Goal: Task Accomplishment & Management: Manage account settings

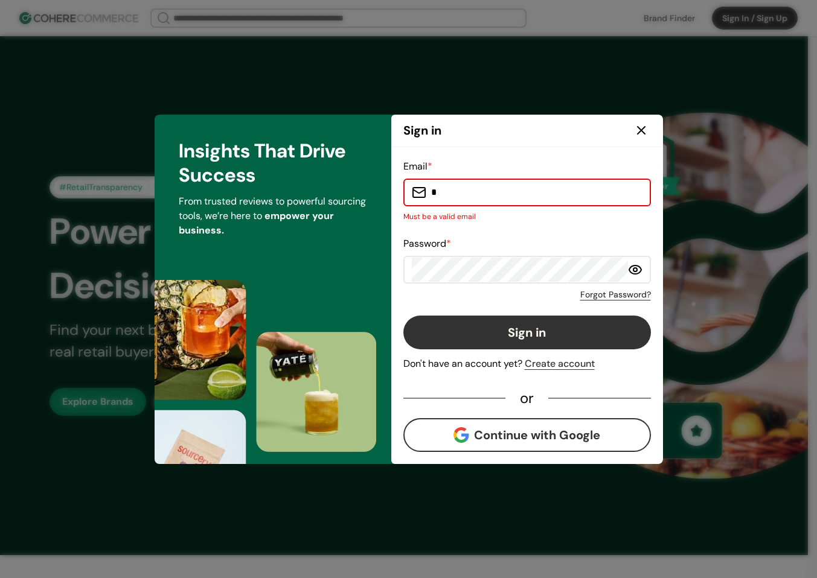
click at [520, 202] on input "*" at bounding box center [534, 193] width 216 height 24
type input "**********"
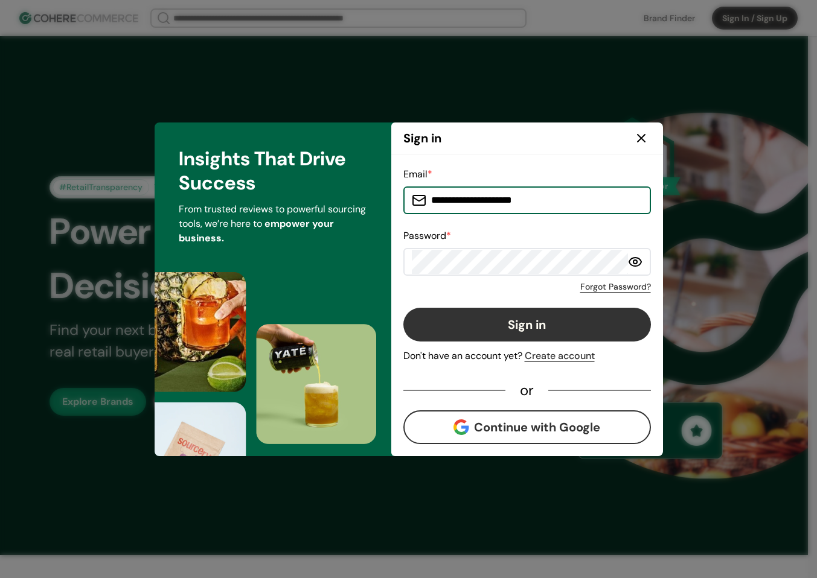
click at [549, 321] on button "Sign in" at bounding box center [527, 325] width 248 height 34
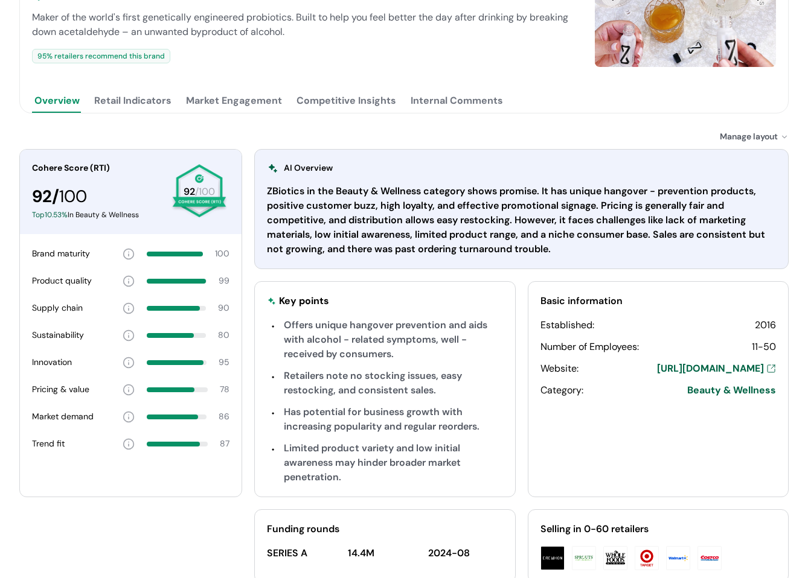
scroll to position [242, 0]
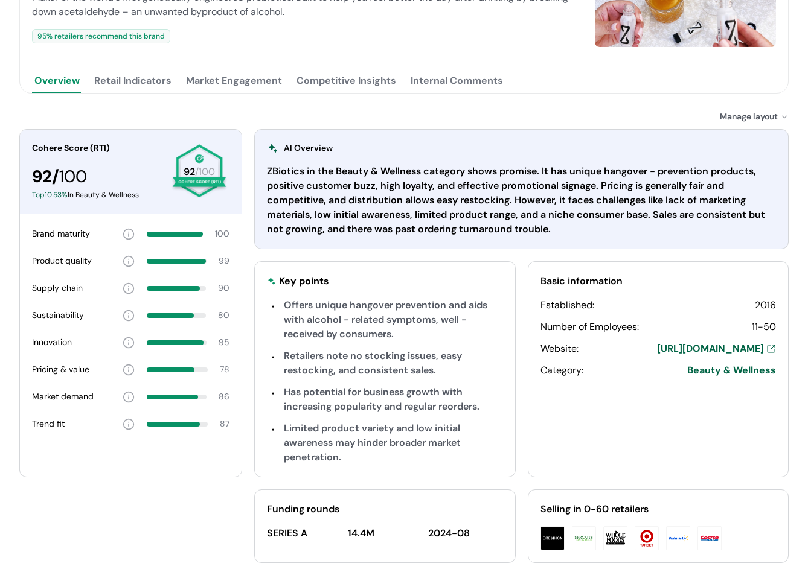
click at [150, 83] on button "Retail Indicators" at bounding box center [133, 81] width 82 height 24
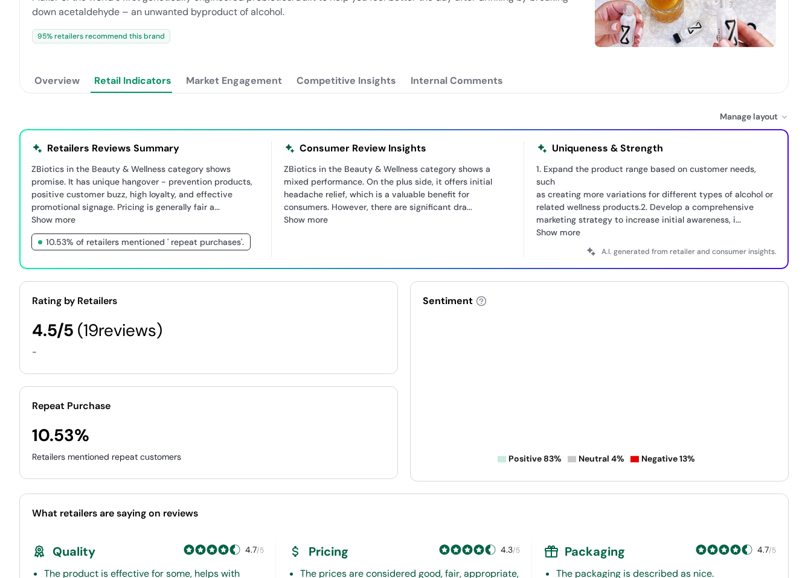
click at [229, 85] on button "Market Engagement" at bounding box center [234, 81] width 101 height 24
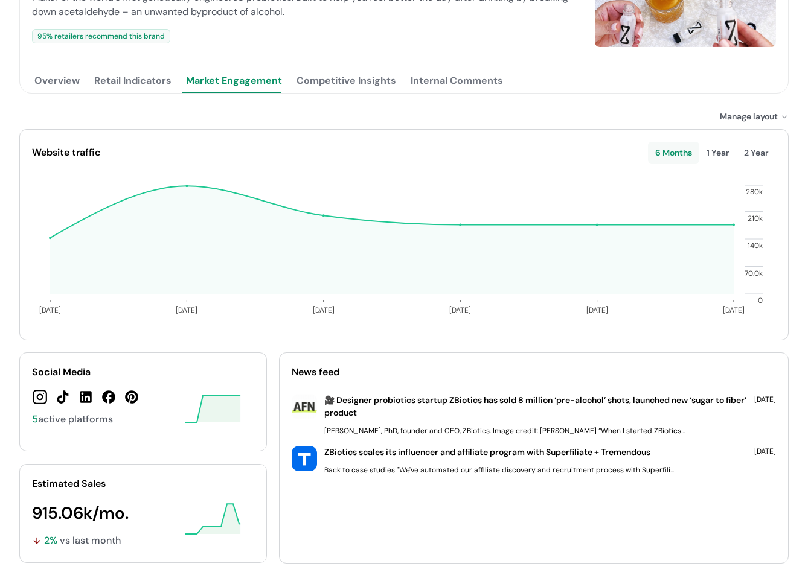
click at [344, 81] on button "Competitive Insights" at bounding box center [346, 81] width 104 height 24
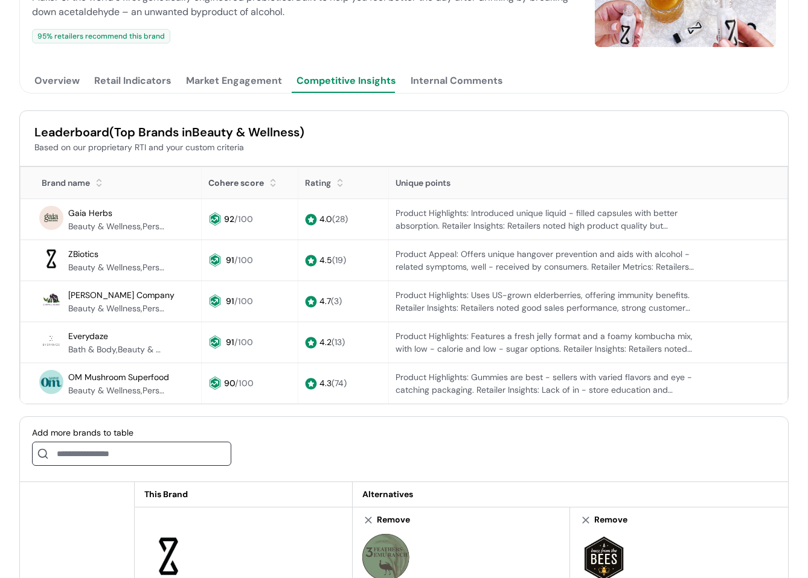
click at [455, 90] on Comments "Internal Comments" at bounding box center [456, 81] width 97 height 24
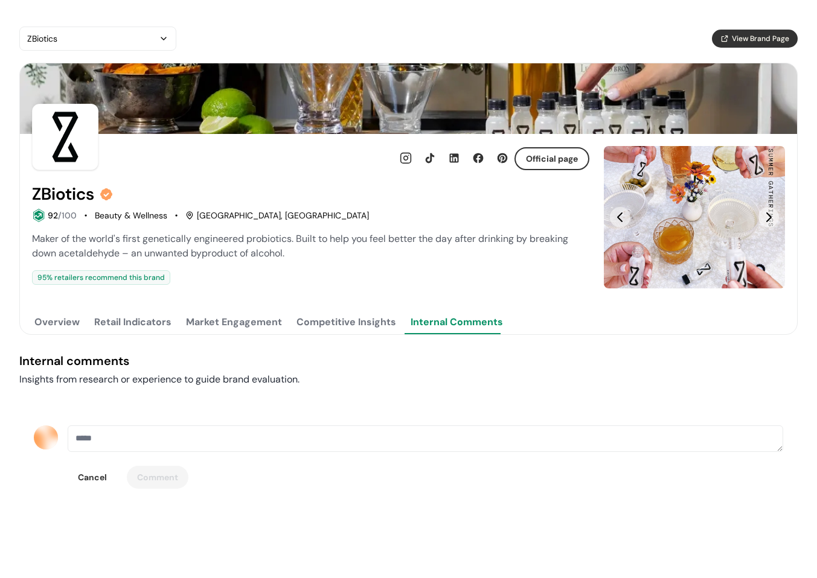
click at [361, 318] on button "Competitive Insights" at bounding box center [346, 322] width 104 height 24
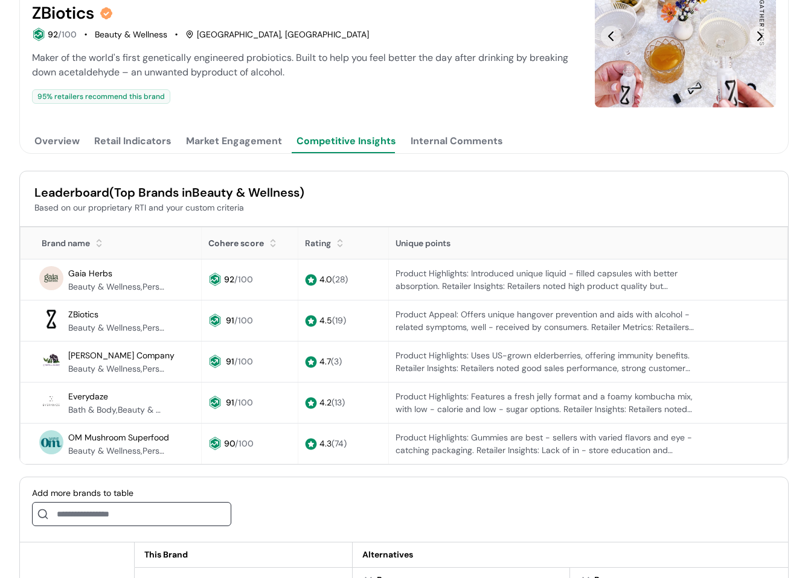
scroll to position [362, 0]
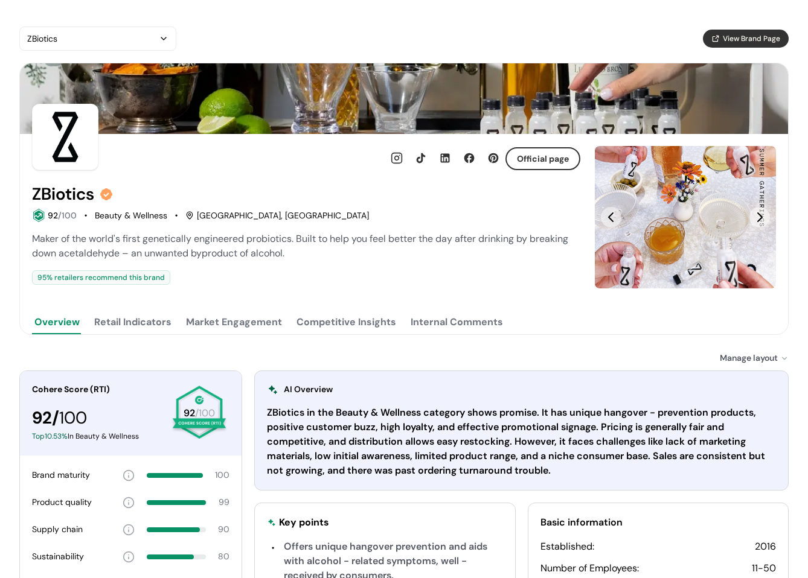
click at [350, 324] on button "Competitive Insights" at bounding box center [346, 322] width 104 height 24
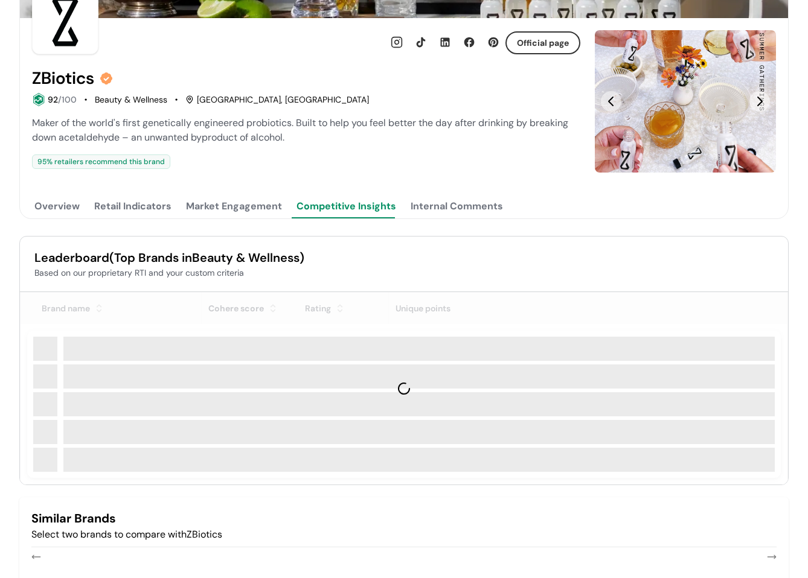
scroll to position [121, 0]
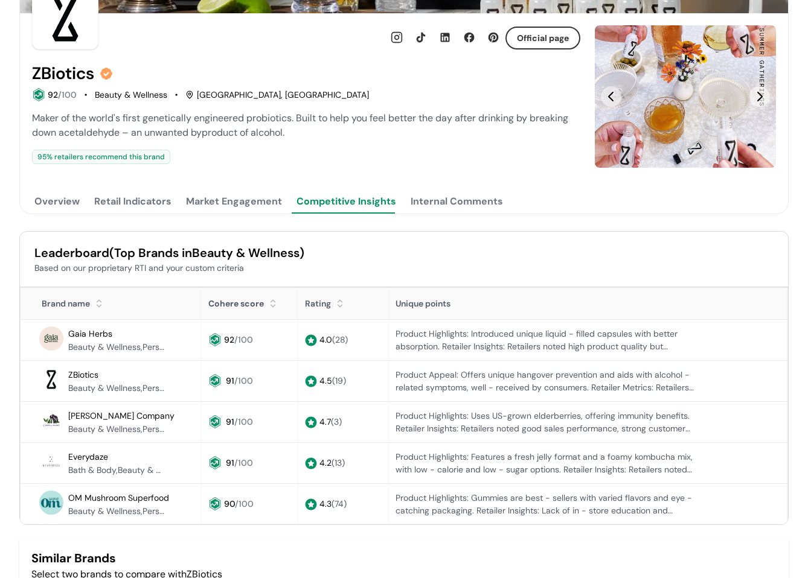
click at [265, 195] on button "Market Engagement" at bounding box center [234, 202] width 101 height 24
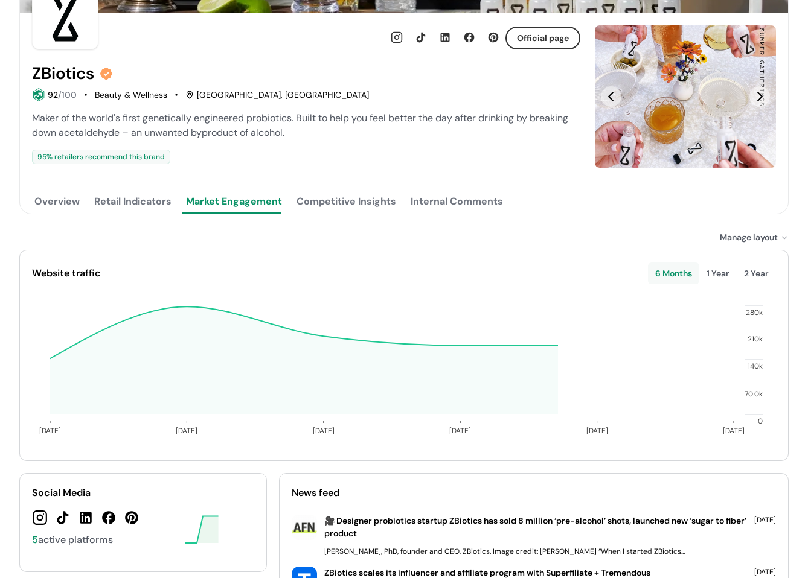
click at [444, 202] on div "Internal Comments" at bounding box center [457, 201] width 92 height 14
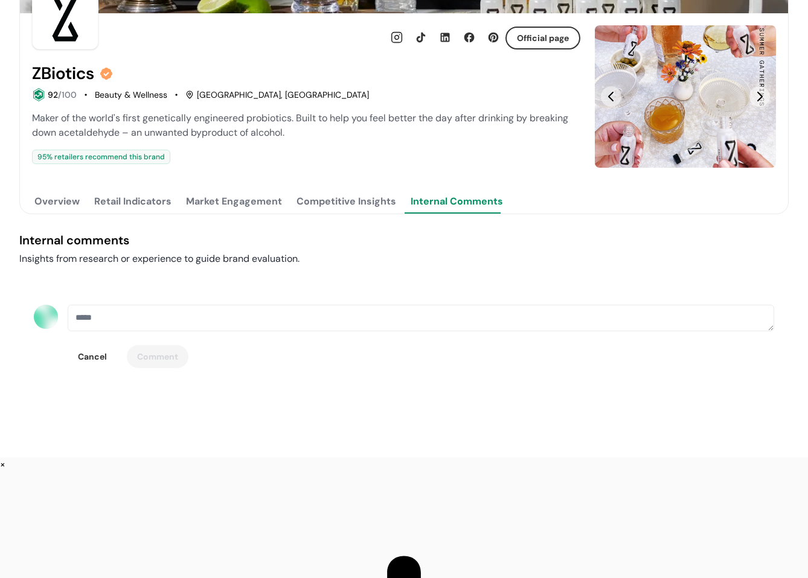
scroll to position [0, 0]
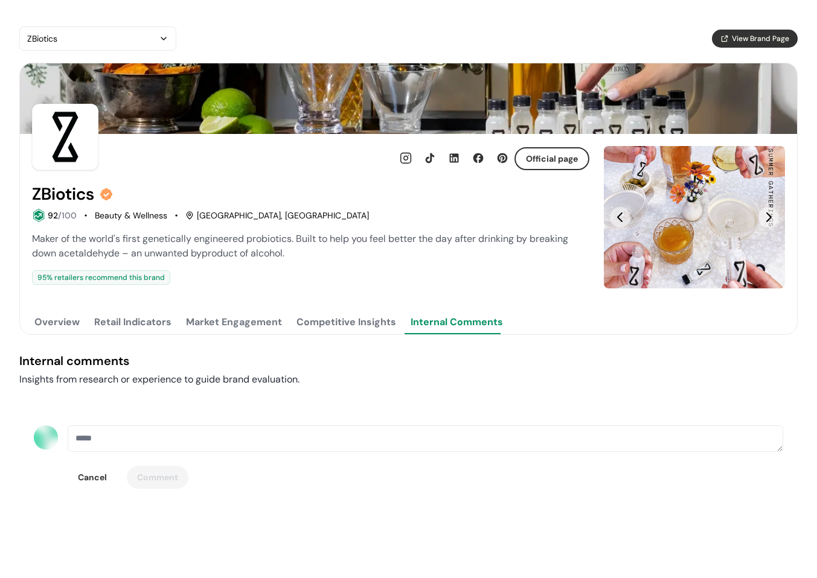
click at [147, 335] on div "ZBiotics View Brand Page Official page ZBiotics 92 /100 Beauty & Wellness San F…" at bounding box center [408, 282] width 778 height 511
click at [146, 324] on button "Retail Indicators" at bounding box center [133, 322] width 82 height 24
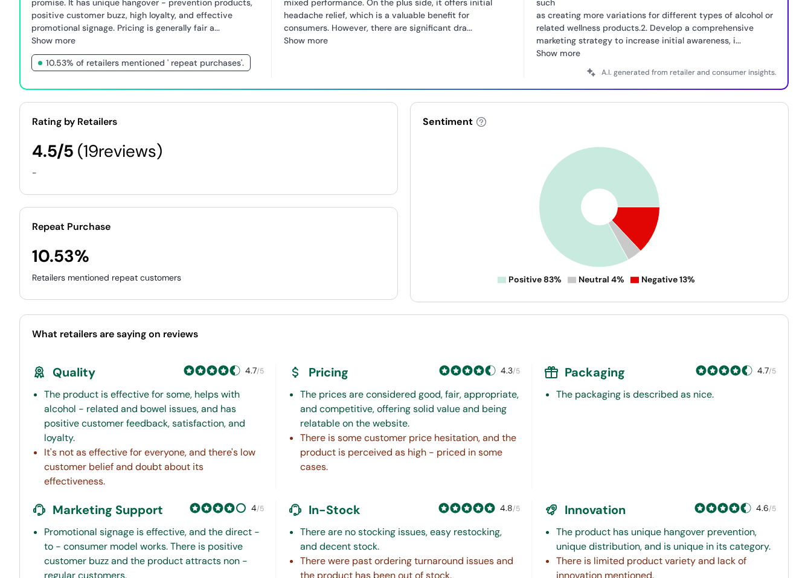
scroll to position [423, 0]
